Goal: Navigation & Orientation: Find specific page/section

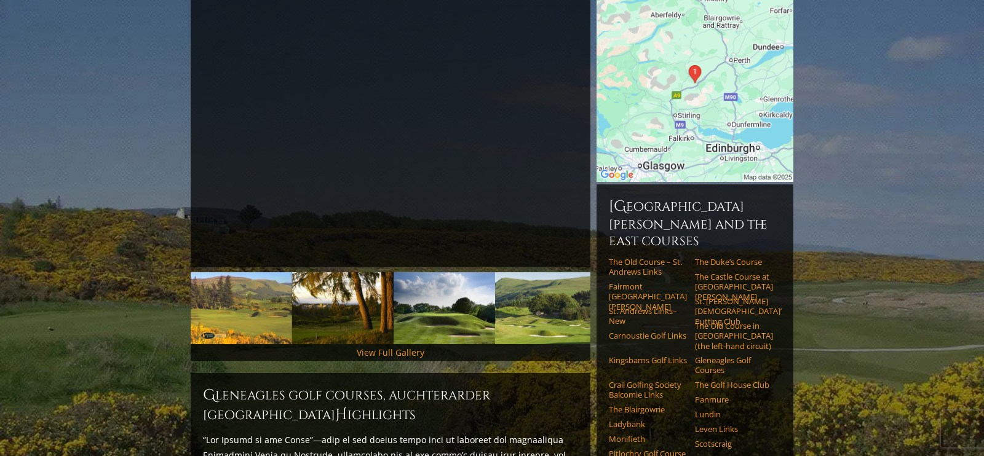
scroll to position [149, 0]
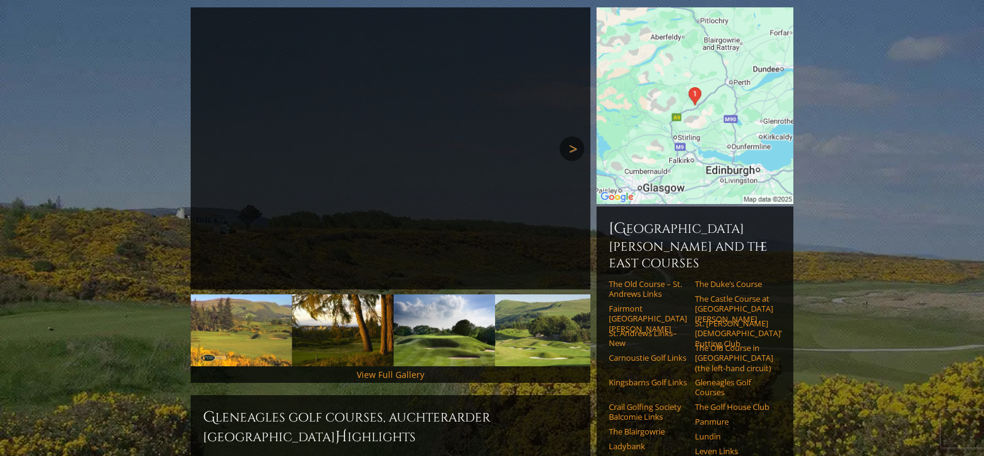
click at [574, 137] on link "Next" at bounding box center [572, 149] width 25 height 25
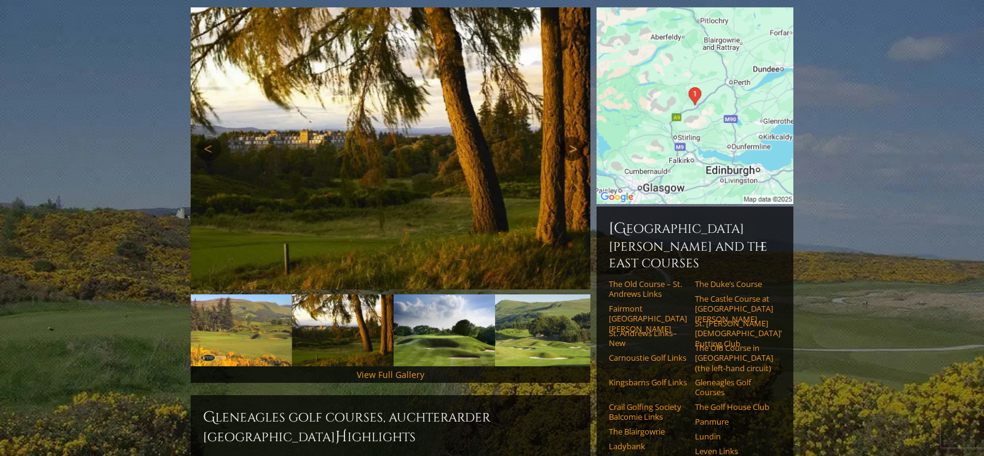
click at [574, 137] on link "Next" at bounding box center [572, 149] width 25 height 25
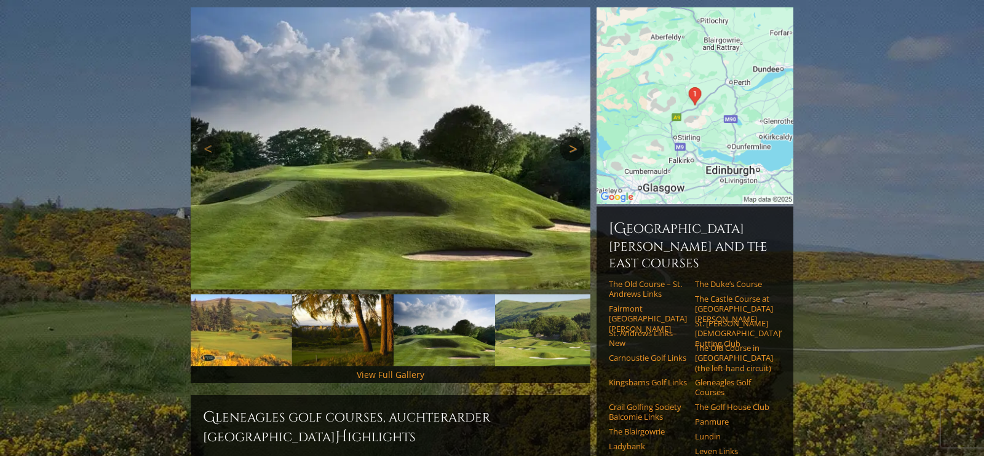
click at [574, 137] on link "Next" at bounding box center [572, 149] width 25 height 25
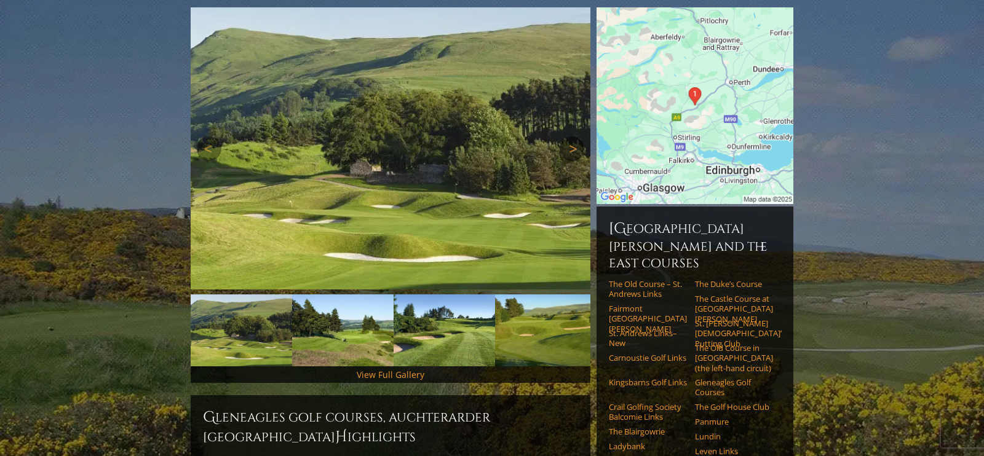
click at [574, 137] on link "Next" at bounding box center [572, 149] width 25 height 25
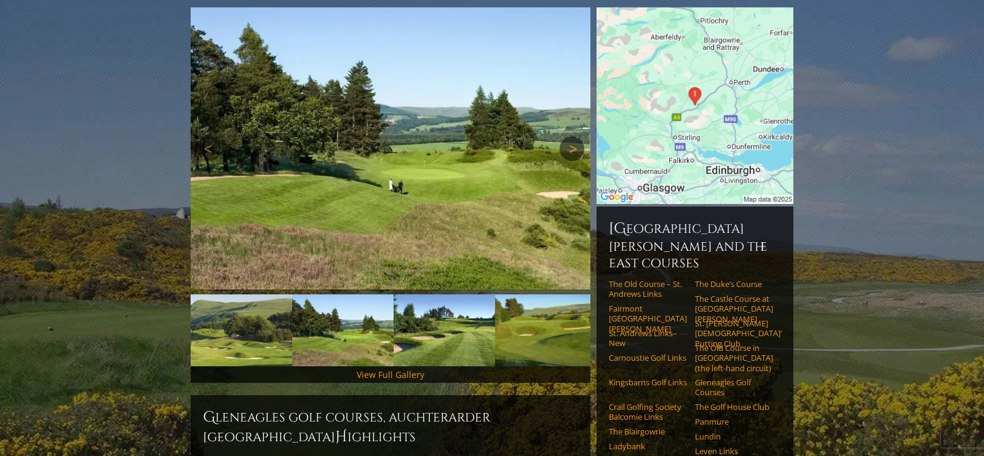
click at [574, 137] on link "Next" at bounding box center [572, 149] width 25 height 25
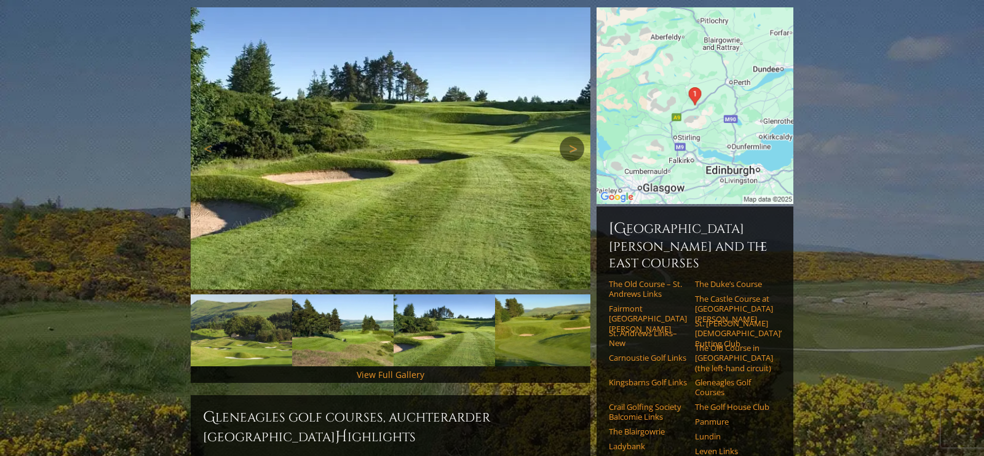
click at [574, 137] on link "Next" at bounding box center [572, 149] width 25 height 25
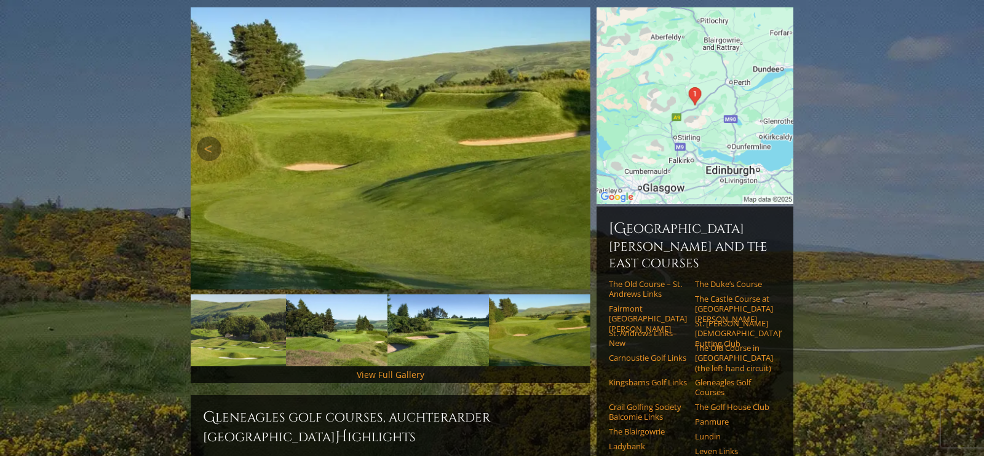
click at [574, 137] on link "Next" at bounding box center [572, 149] width 25 height 25
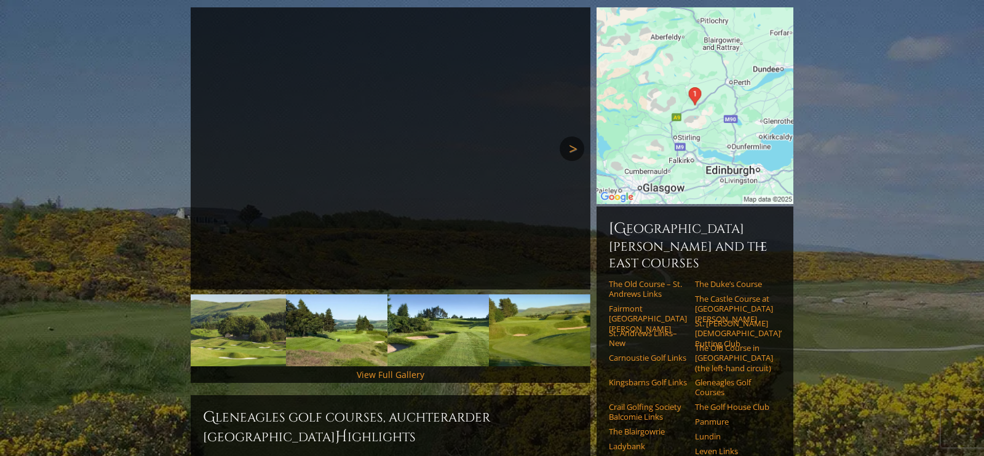
click at [574, 137] on link "Next" at bounding box center [572, 149] width 25 height 25
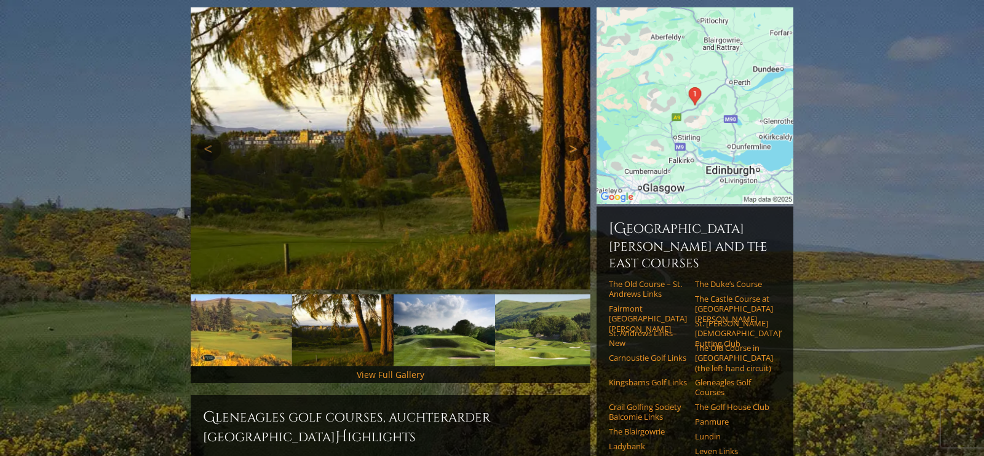
click at [574, 137] on link "Next" at bounding box center [572, 149] width 25 height 25
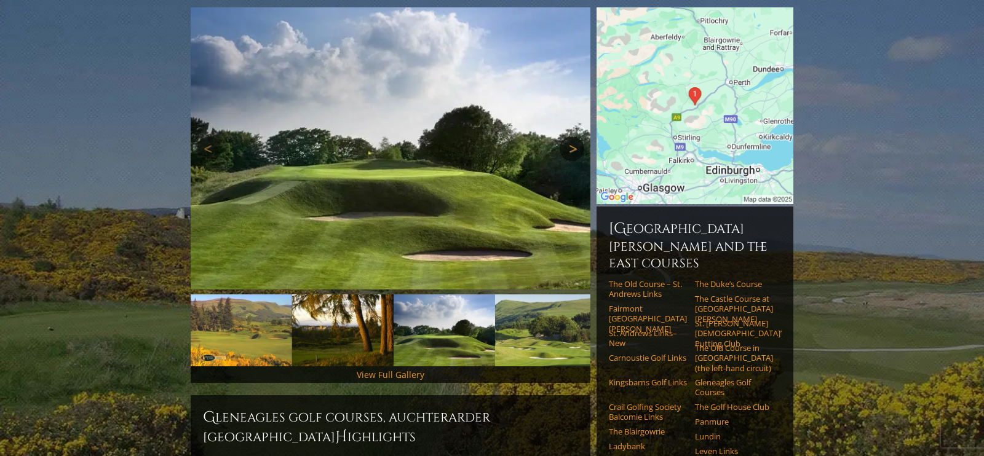
click at [574, 137] on link "Next" at bounding box center [572, 149] width 25 height 25
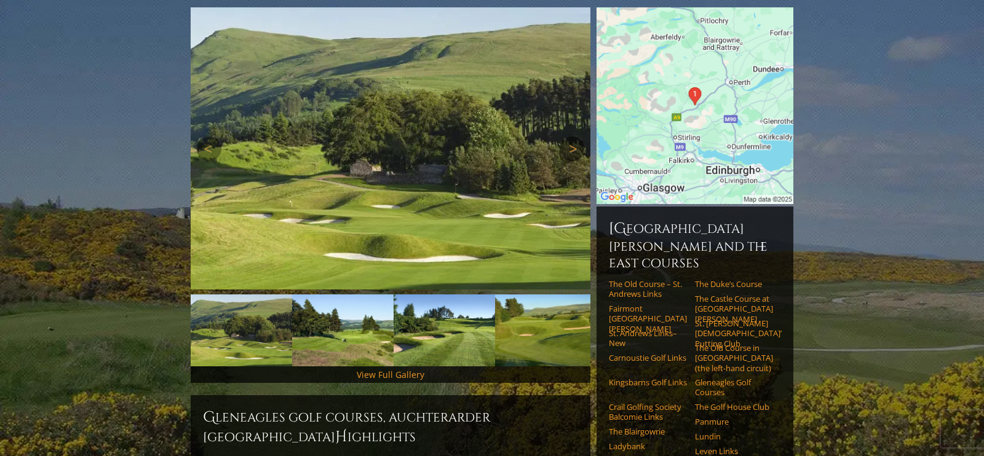
click at [574, 137] on link "Next" at bounding box center [572, 149] width 25 height 25
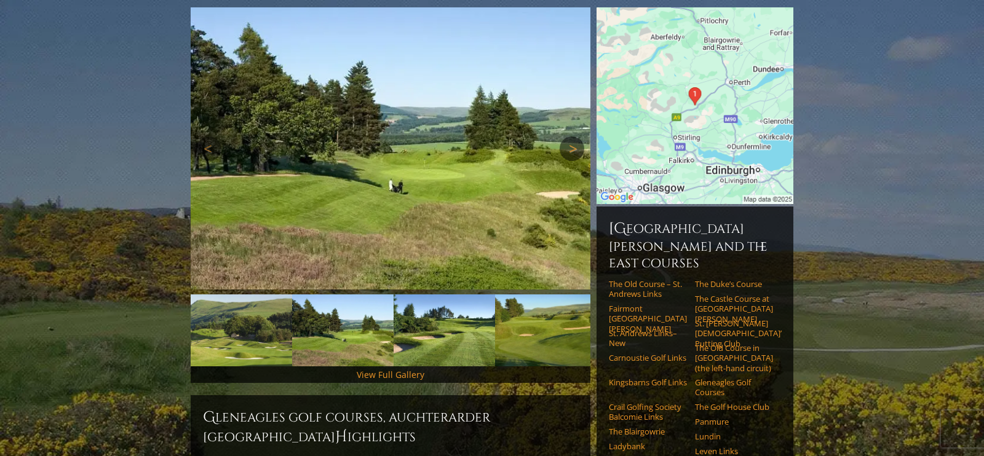
click at [574, 137] on link "Next" at bounding box center [572, 149] width 25 height 25
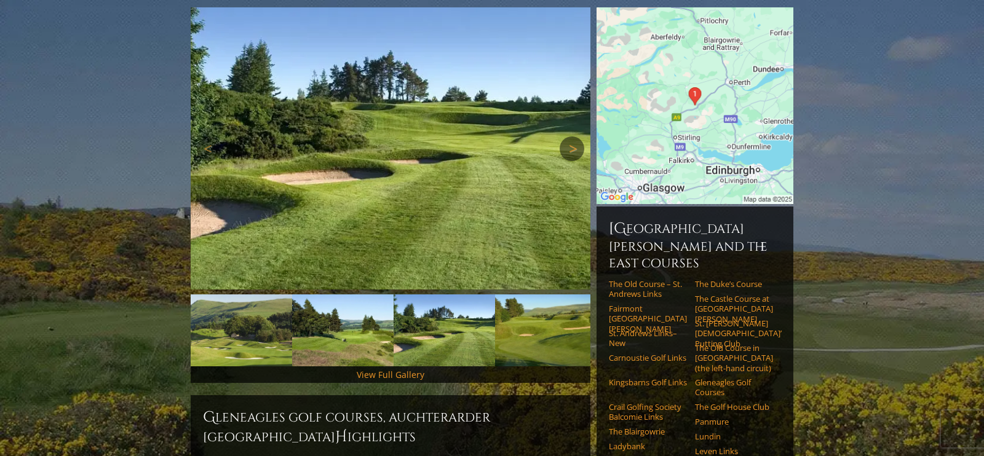
click at [574, 137] on link "Next" at bounding box center [572, 149] width 25 height 25
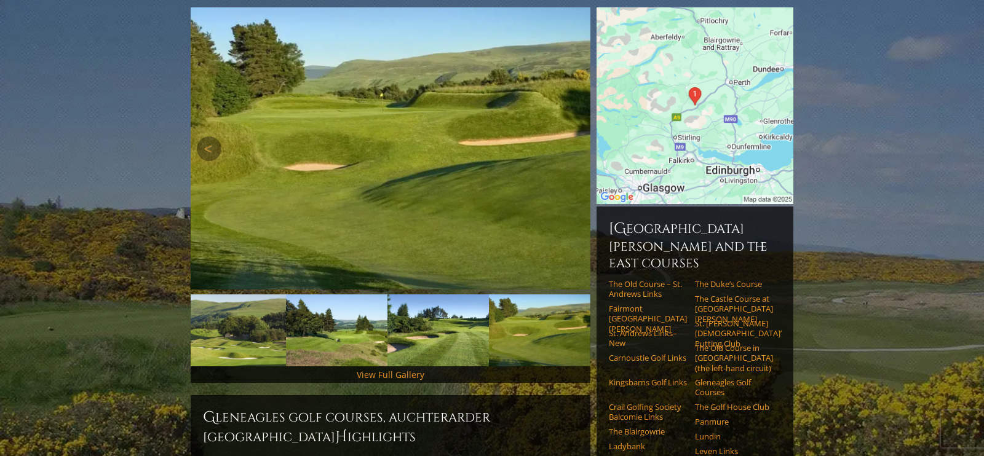
click at [574, 137] on link "Next" at bounding box center [572, 149] width 25 height 25
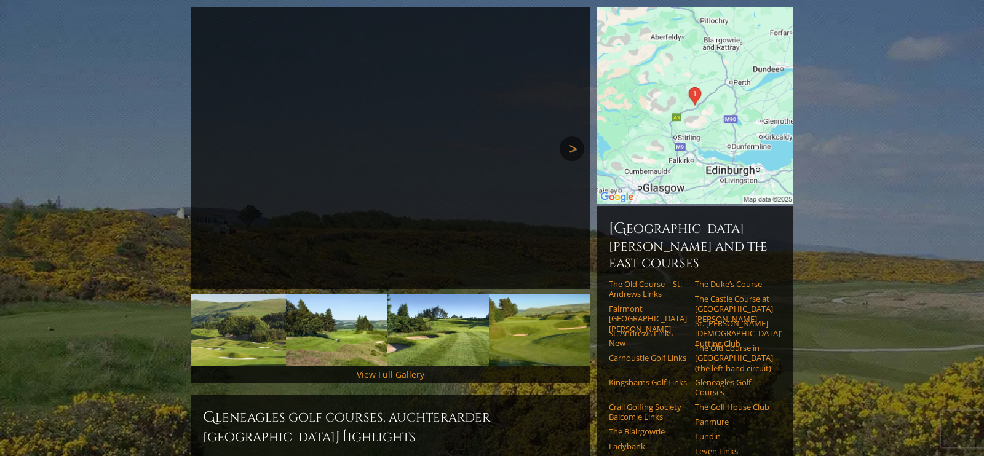
click at [574, 137] on link "Next" at bounding box center [572, 149] width 25 height 25
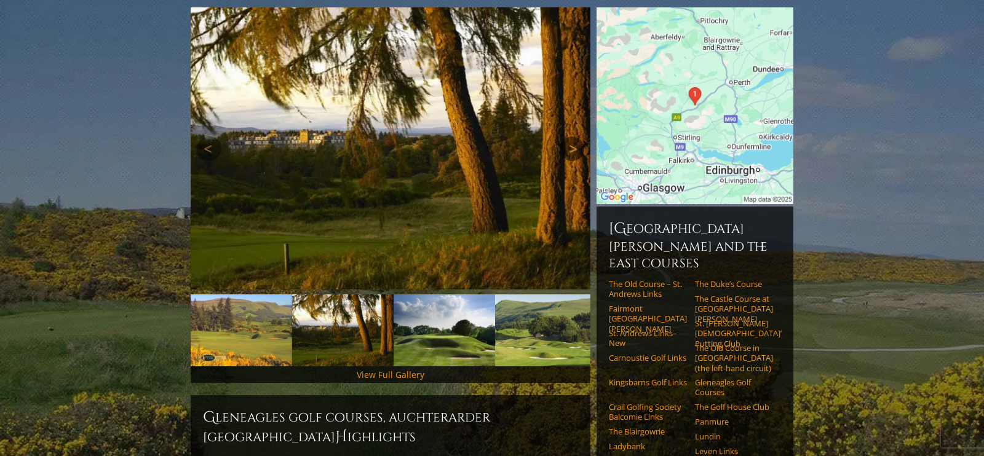
click at [574, 137] on link "Next" at bounding box center [572, 149] width 25 height 25
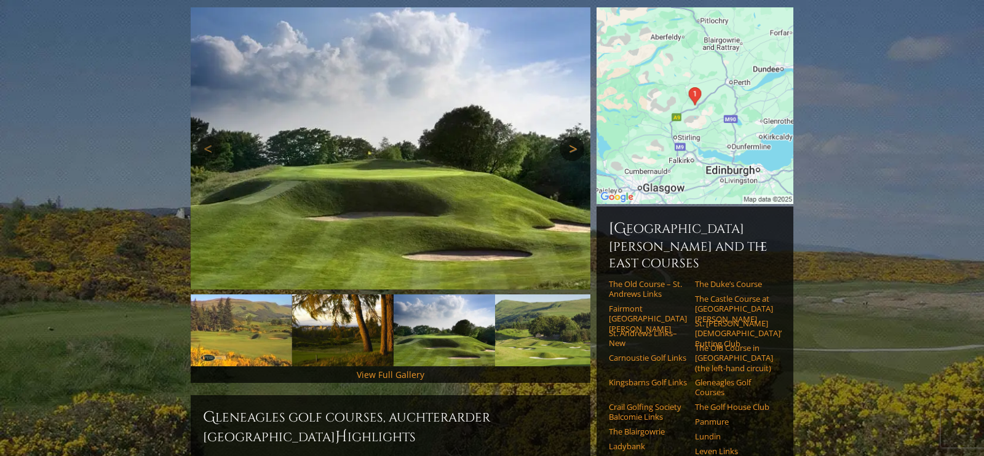
click at [574, 137] on link "Next" at bounding box center [572, 149] width 25 height 25
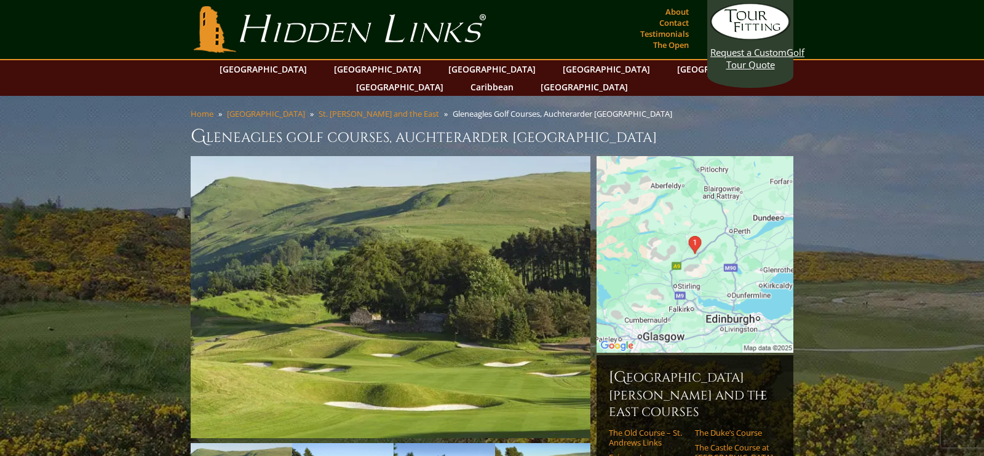
scroll to position [0, 0]
